Goal: Information Seeking & Learning: Find specific fact

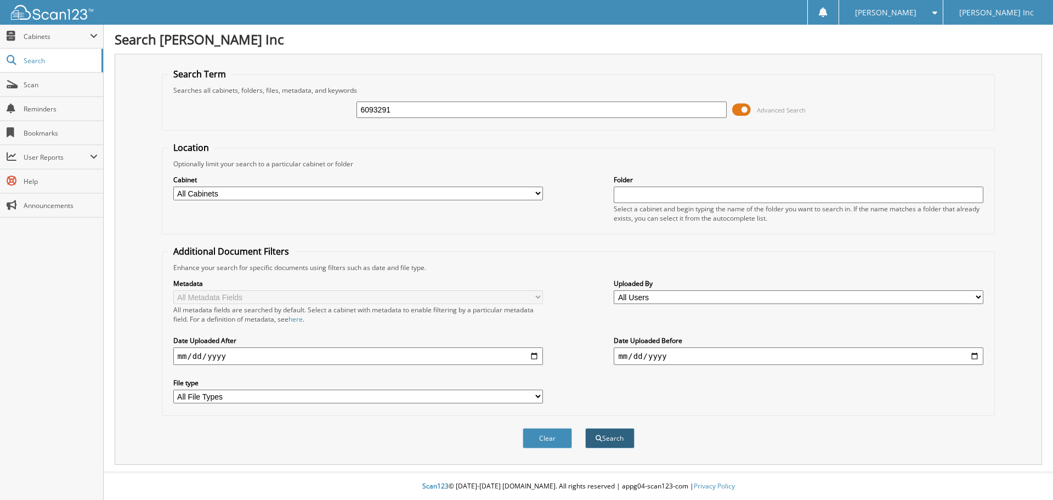
type input "6093291"
click at [621, 438] on button "Search" at bounding box center [609, 438] width 49 height 20
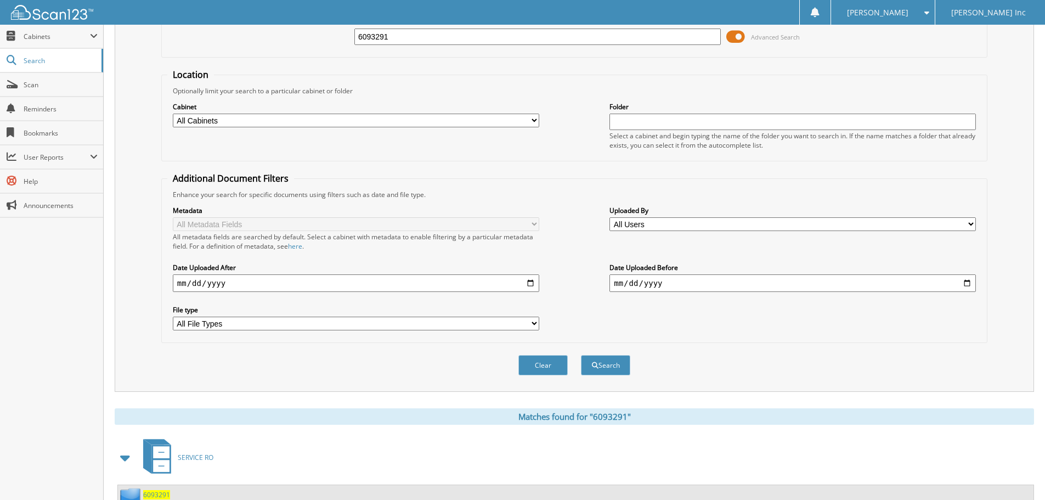
scroll to position [174, 0]
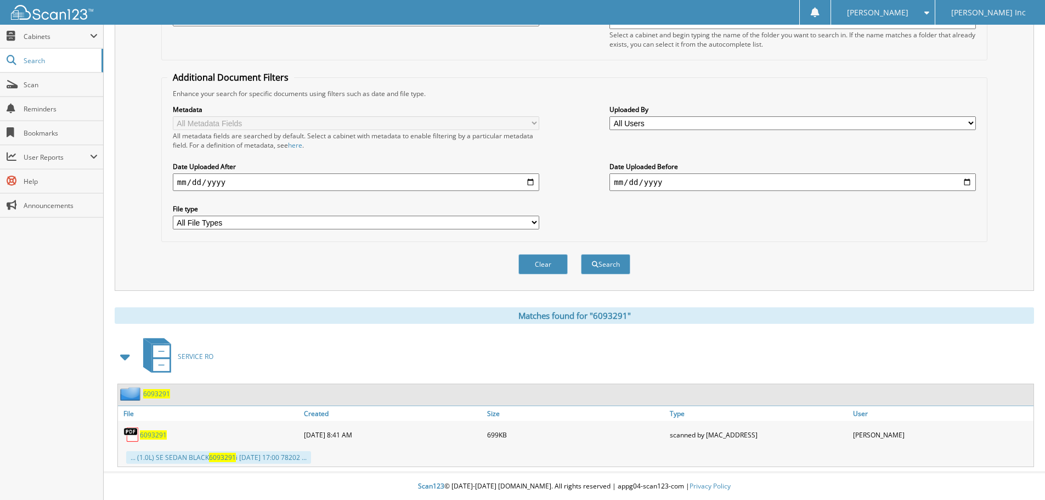
click at [160, 433] on span "6093291" at bounding box center [153, 434] width 27 height 9
